Goal: Complete application form: Complete application form

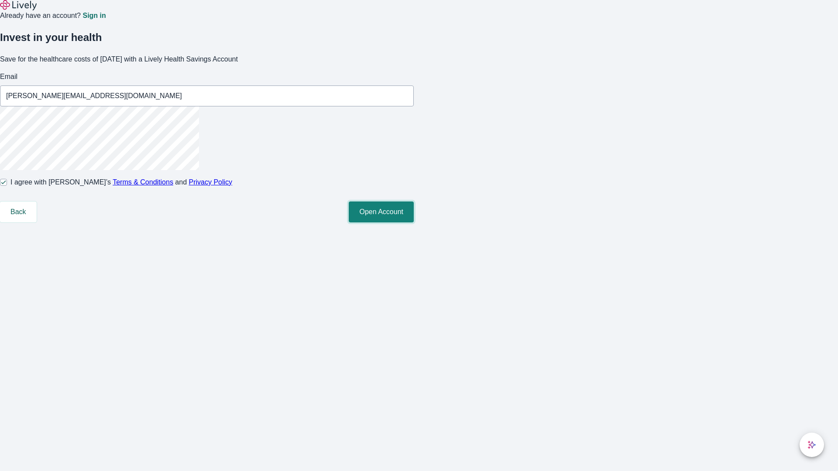
click at [414, 222] on button "Open Account" at bounding box center [381, 212] width 65 height 21
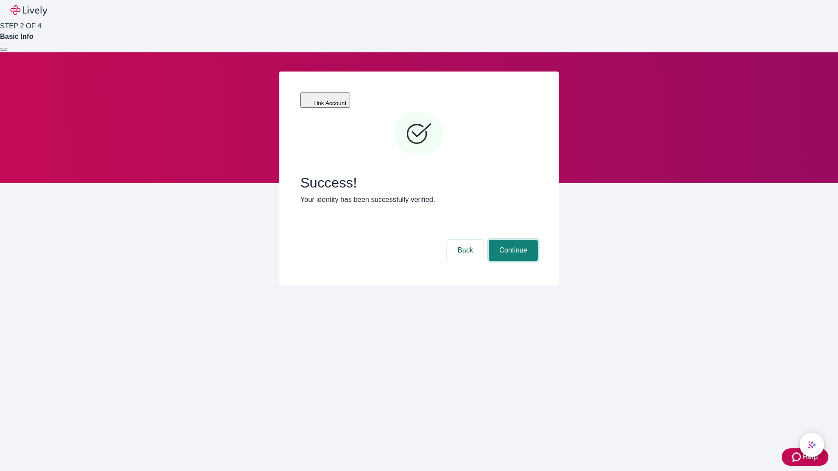
click at [512, 240] on button "Continue" at bounding box center [513, 250] width 49 height 21
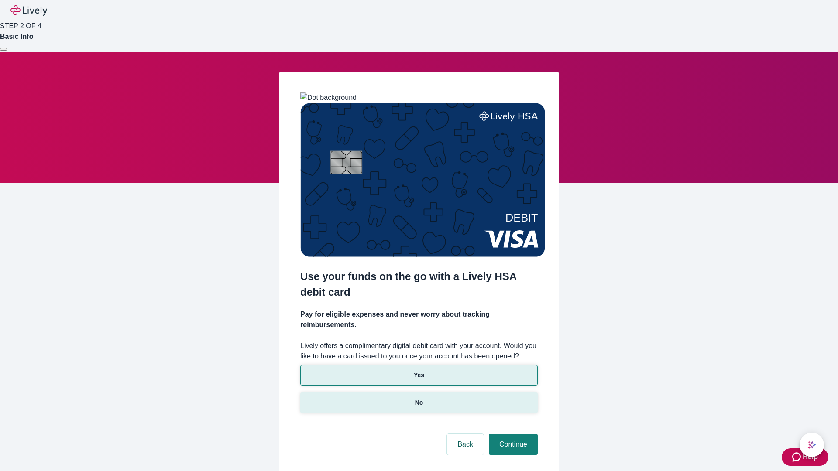
click at [418, 398] on p "No" at bounding box center [419, 402] width 8 height 9
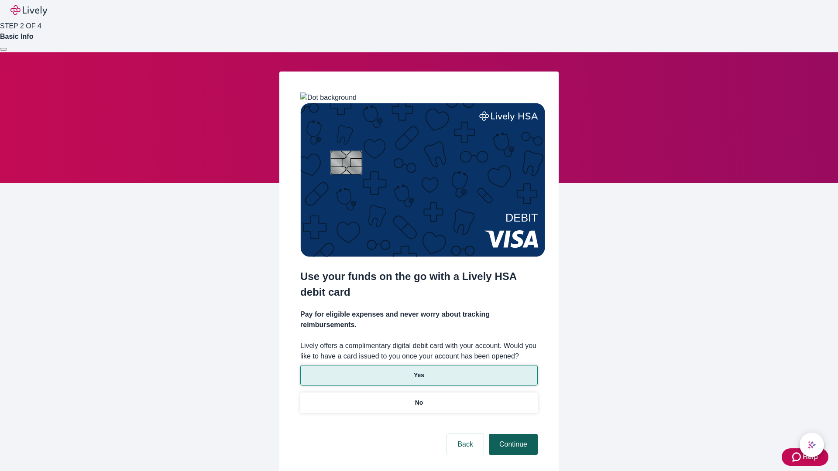
click at [512, 434] on button "Continue" at bounding box center [513, 444] width 49 height 21
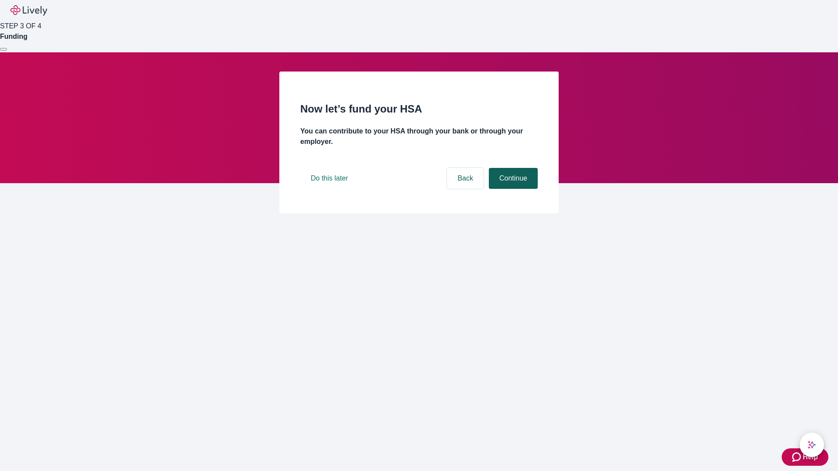
click at [512, 189] on button "Continue" at bounding box center [513, 178] width 49 height 21
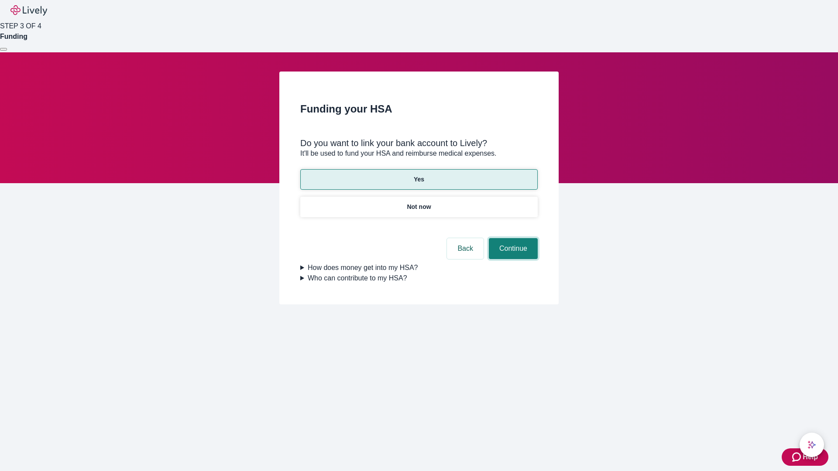
click at [512, 238] on button "Continue" at bounding box center [513, 248] width 49 height 21
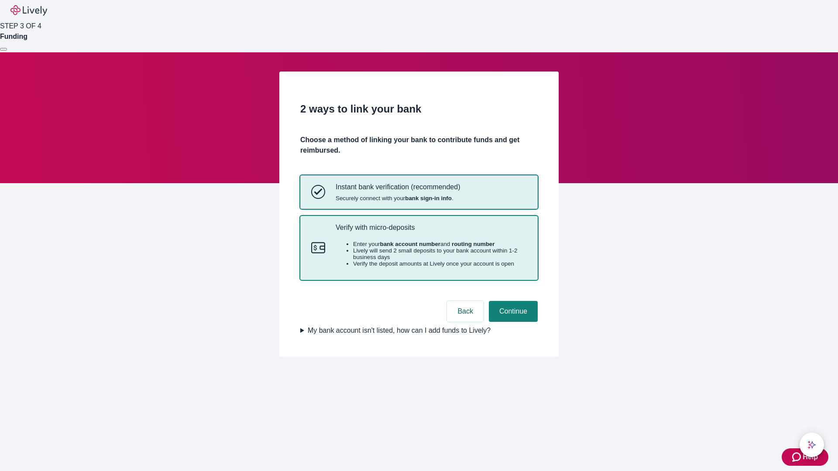
click at [431, 232] on p "Verify with micro-deposits" at bounding box center [430, 227] width 191 height 8
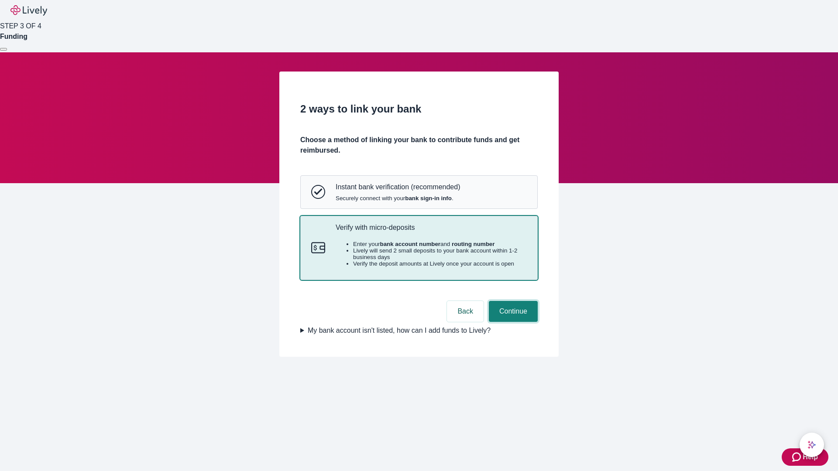
click at [512, 322] on button "Continue" at bounding box center [513, 311] width 49 height 21
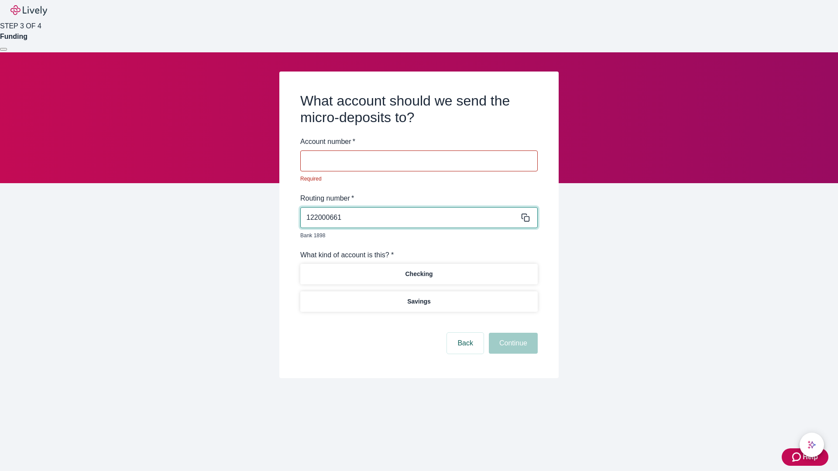
type input "122000661"
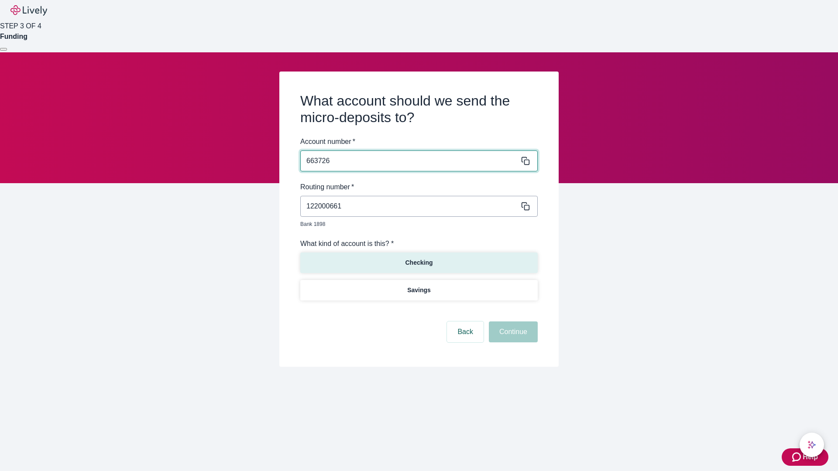
type input "663726"
click at [418, 258] on p "Checking" at bounding box center [418, 262] width 27 height 9
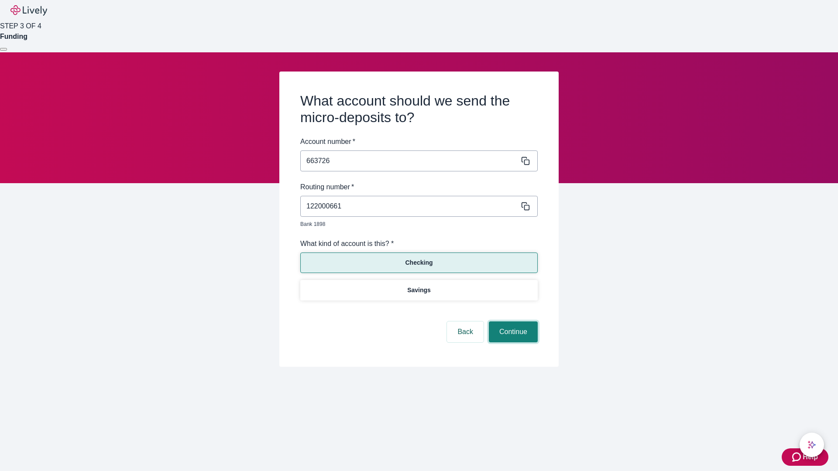
click at [512, 322] on button "Continue" at bounding box center [513, 331] width 49 height 21
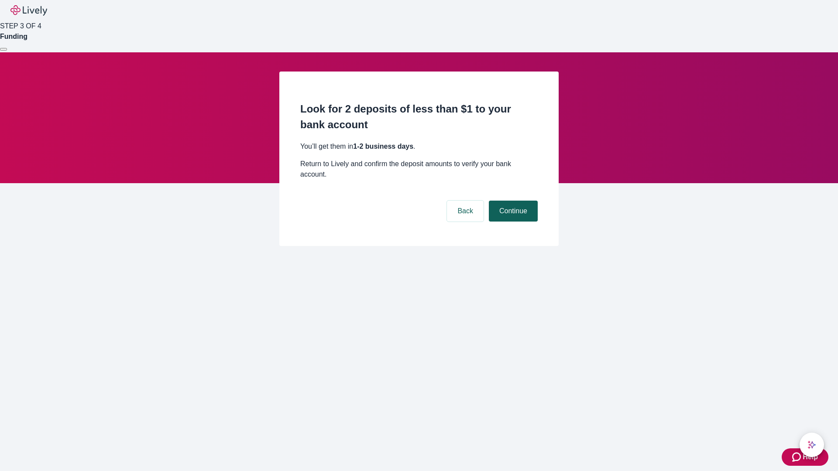
click at [512, 201] on button "Continue" at bounding box center [513, 211] width 49 height 21
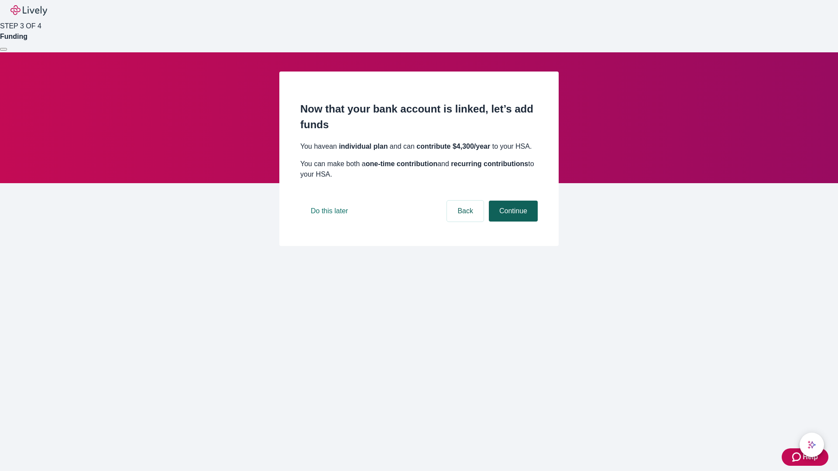
click at [512, 222] on button "Continue" at bounding box center [513, 211] width 49 height 21
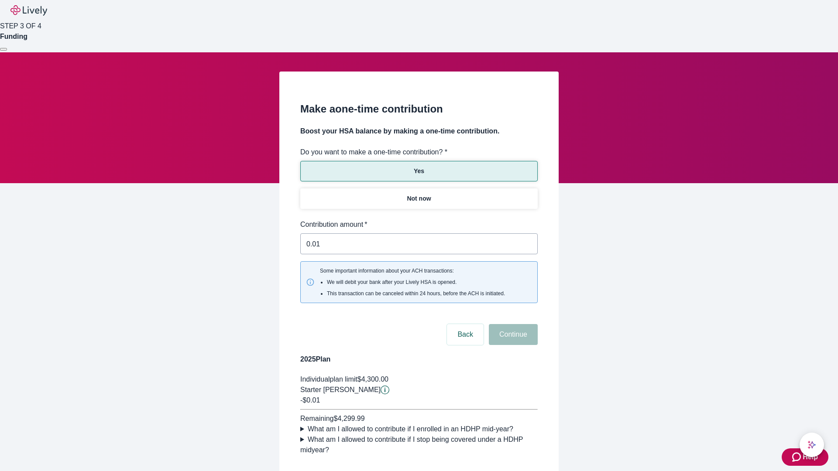
type input "0.01"
click at [512, 324] on button "Continue" at bounding box center [513, 334] width 49 height 21
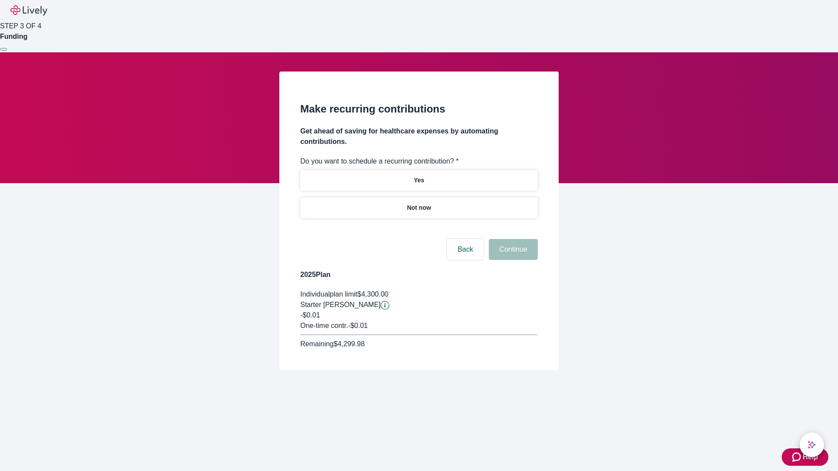
click at [418, 203] on p "Not now" at bounding box center [419, 207] width 24 height 9
click at [512, 239] on button "Continue" at bounding box center [513, 249] width 49 height 21
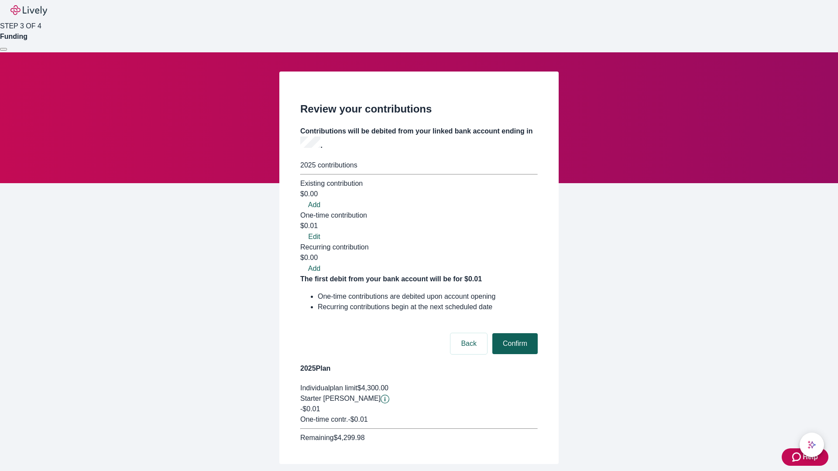
click at [513, 333] on button "Confirm" at bounding box center [514, 343] width 45 height 21
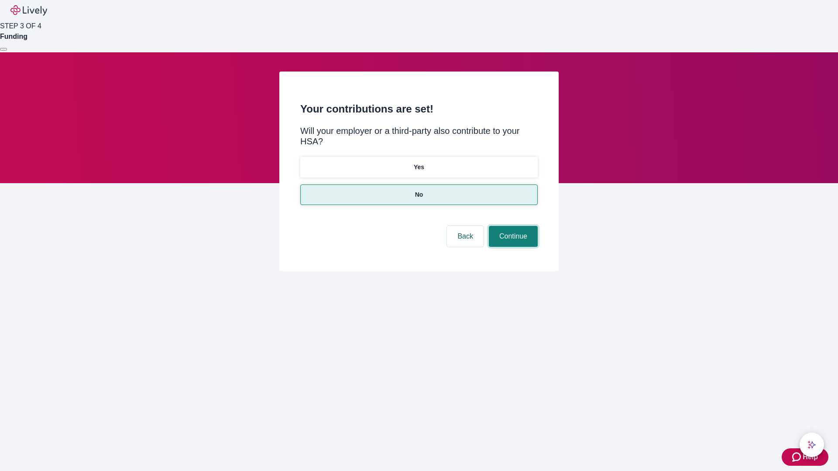
click at [512, 226] on button "Continue" at bounding box center [513, 236] width 49 height 21
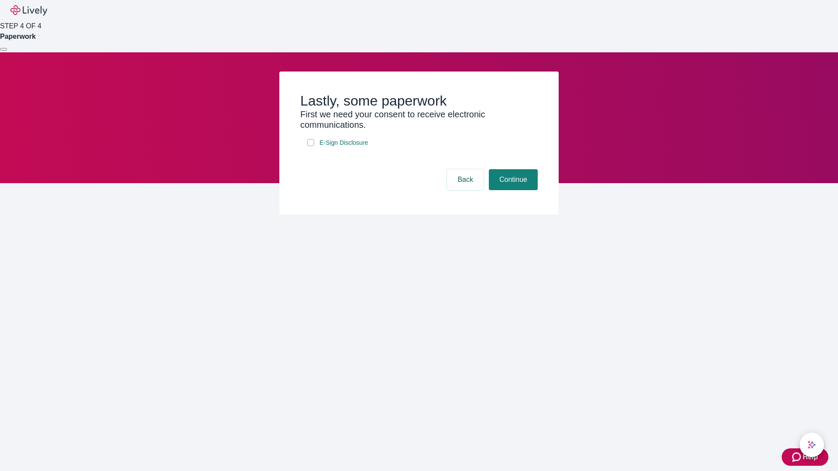
click at [311, 146] on input "E-Sign Disclosure" at bounding box center [310, 142] width 7 height 7
checkbox input "true"
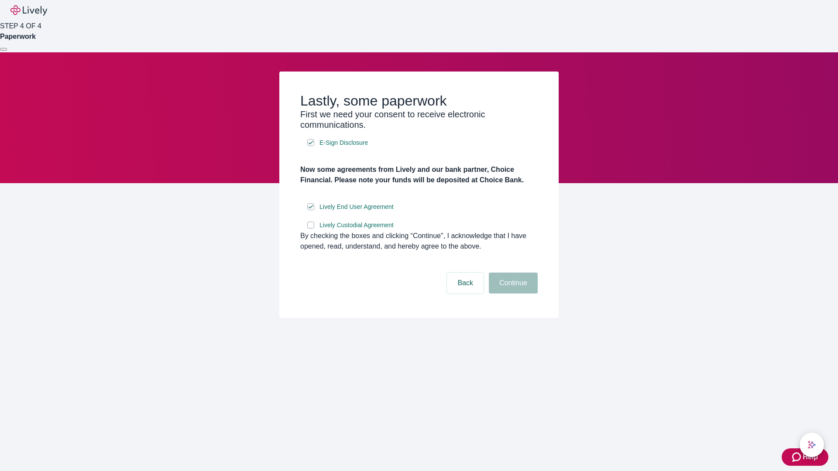
click at [311, 229] on input "Lively Custodial Agreement" at bounding box center [310, 225] width 7 height 7
checkbox input "true"
click at [512, 294] on button "Continue" at bounding box center [513, 283] width 49 height 21
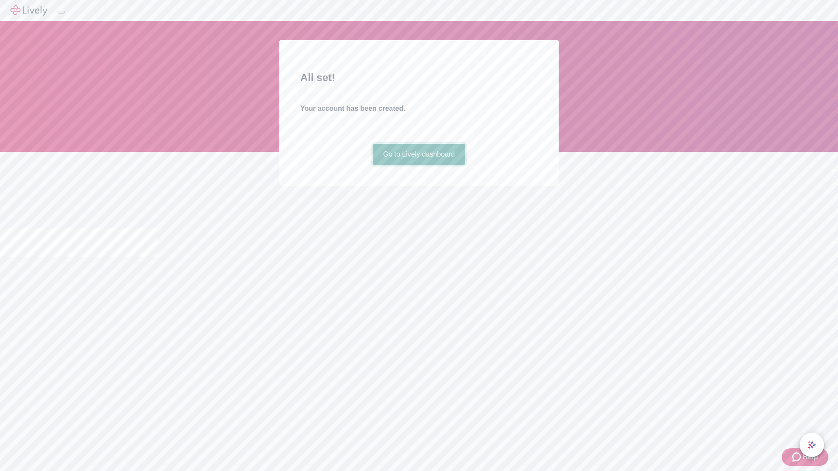
click at [418, 165] on link "Go to Lively dashboard" at bounding box center [419, 154] width 93 height 21
